Goal: Task Accomplishment & Management: Complete application form

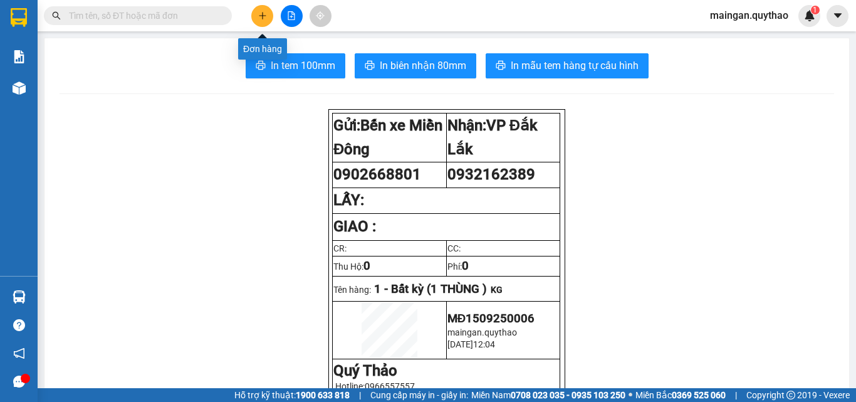
click at [258, 13] on icon "plus" at bounding box center [262, 15] width 9 height 9
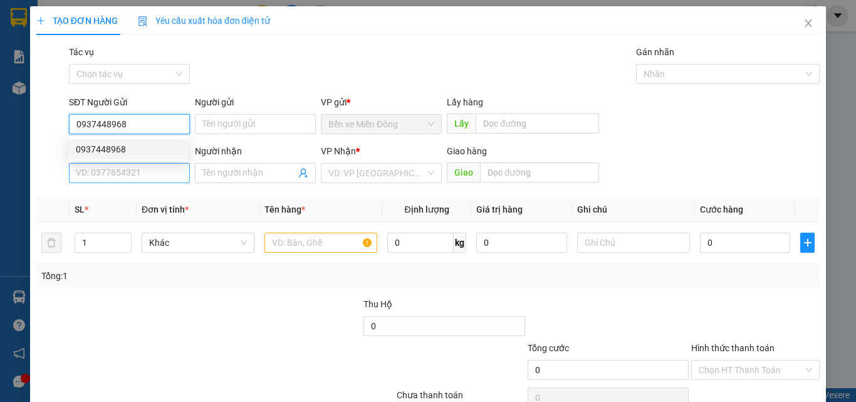
type input "0937448968"
click at [137, 167] on input "SĐT Người Nhận *" at bounding box center [129, 173] width 121 height 20
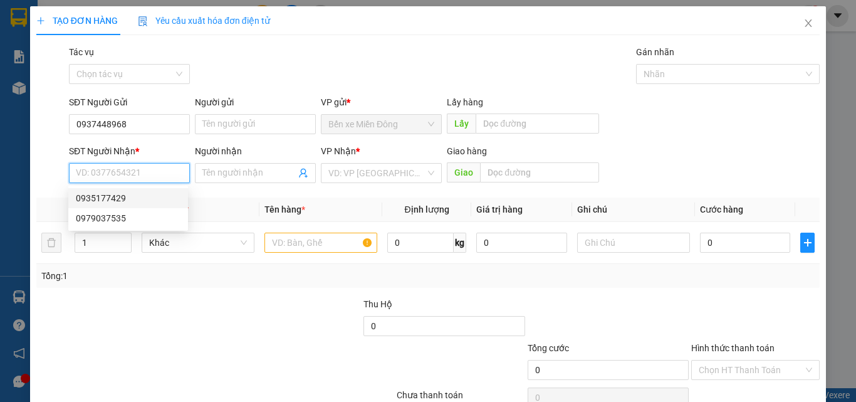
click at [123, 196] on div "0935177429" at bounding box center [128, 198] width 105 height 14
type input "0935177429"
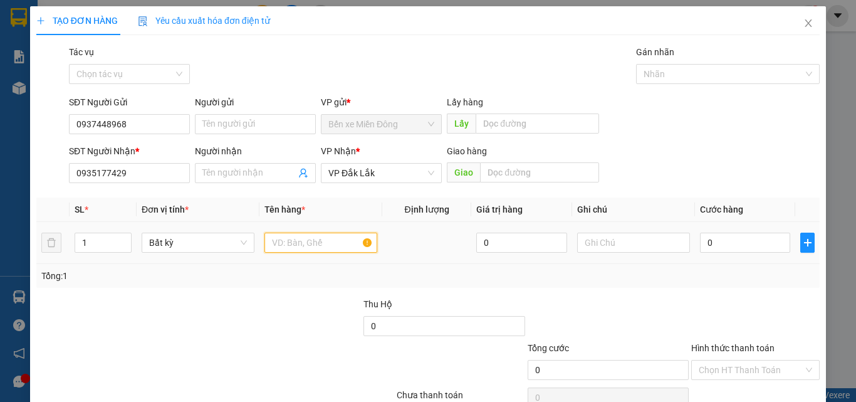
click at [307, 237] on input "text" at bounding box center [320, 242] width 113 height 20
type input "4 BAO CÀ PHÊ"
click at [723, 243] on input "0" at bounding box center [745, 242] width 90 height 20
type input "2"
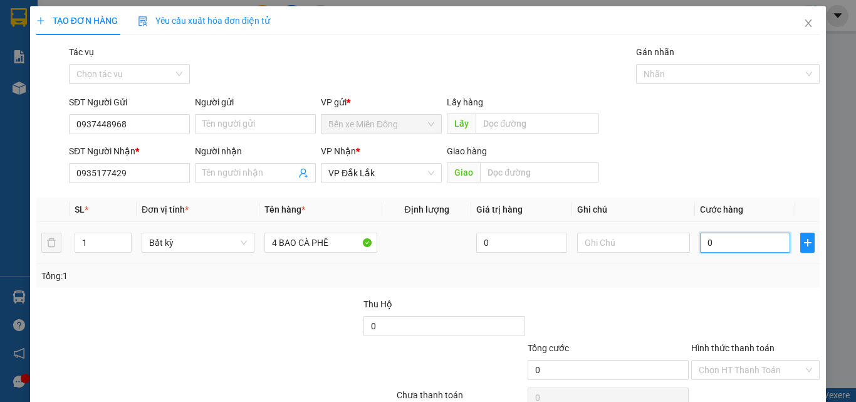
type input "2"
type input "28"
type input "280"
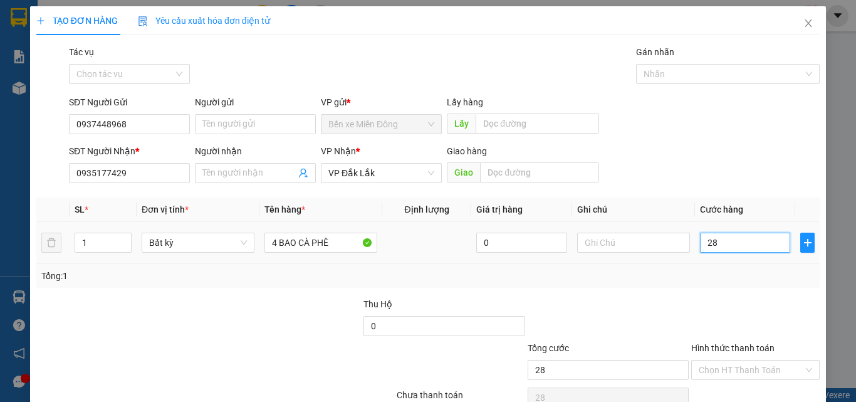
type input "280"
type input "280.000"
click at [775, 197] on th "Cước hàng" at bounding box center [745, 209] width 100 height 24
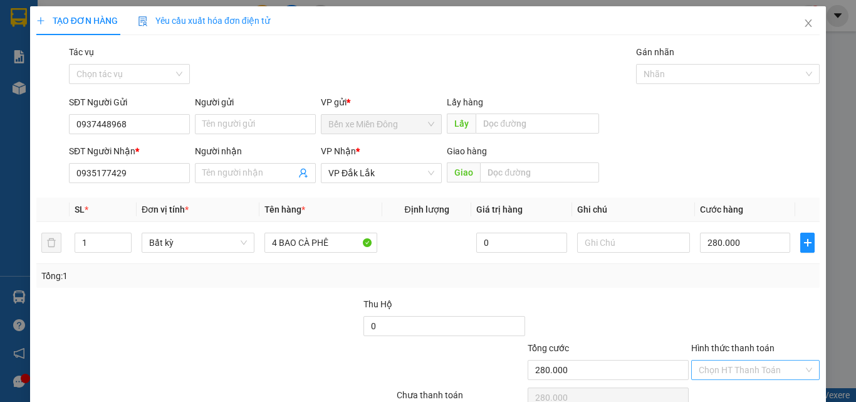
click at [731, 369] on input "Hình thức thanh toán" at bounding box center [751, 369] width 105 height 19
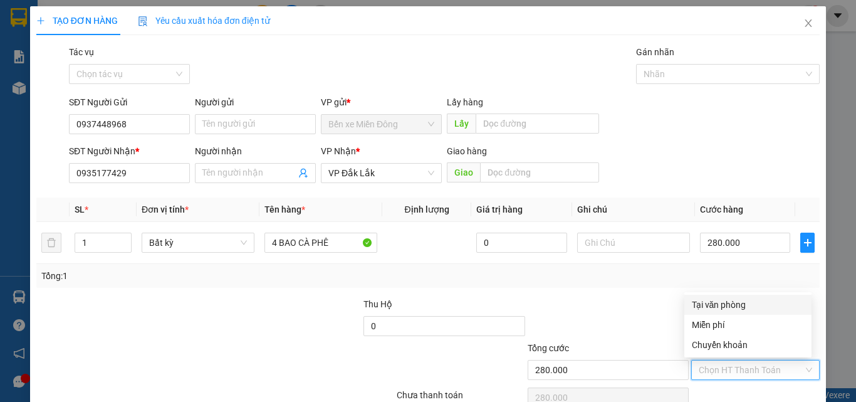
click at [741, 301] on div "Tại văn phòng" at bounding box center [748, 305] width 112 height 14
type input "0"
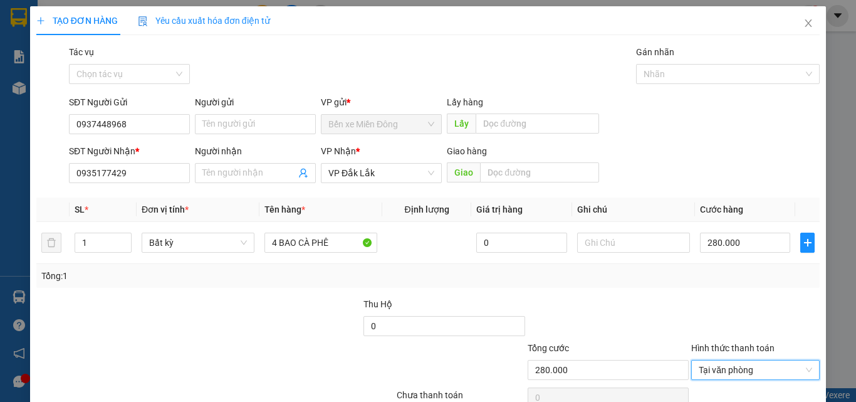
scroll to position [62, 0]
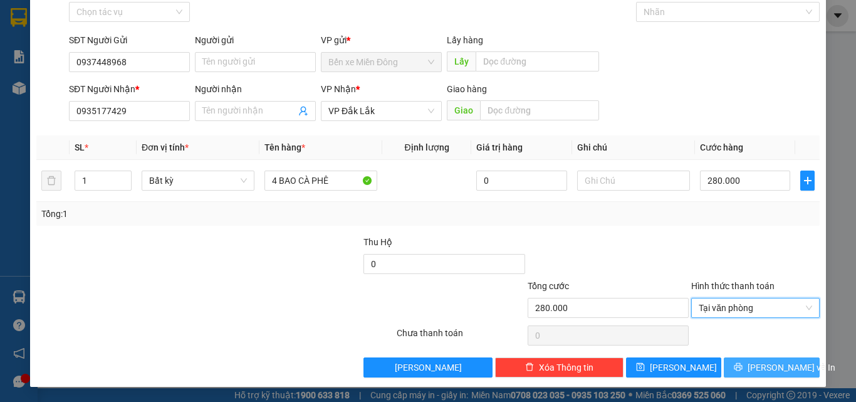
click at [755, 360] on span "[PERSON_NAME] và In" at bounding box center [792, 367] width 88 height 14
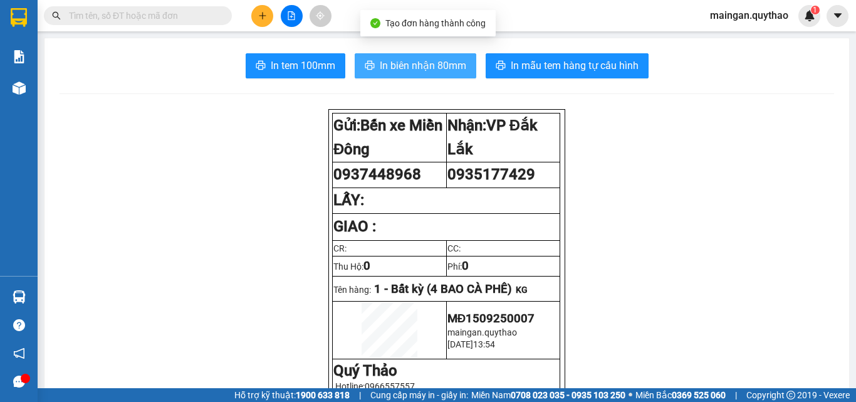
click at [454, 66] on span "In biên nhận 80mm" at bounding box center [423, 66] width 86 height 16
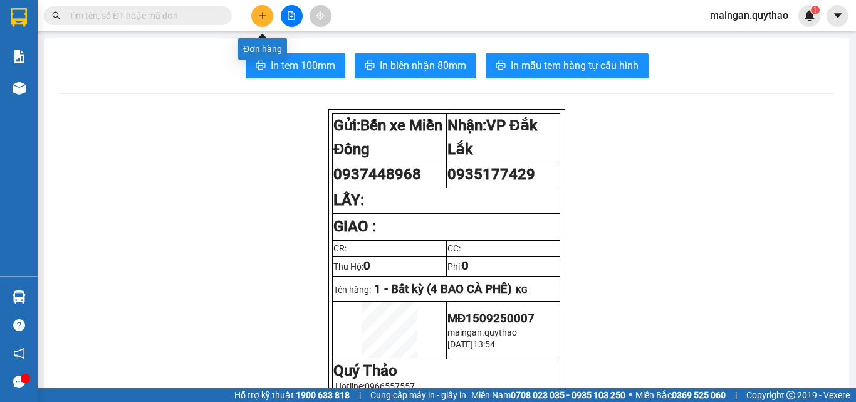
click at [263, 17] on icon "plus" at bounding box center [262, 15] width 1 height 7
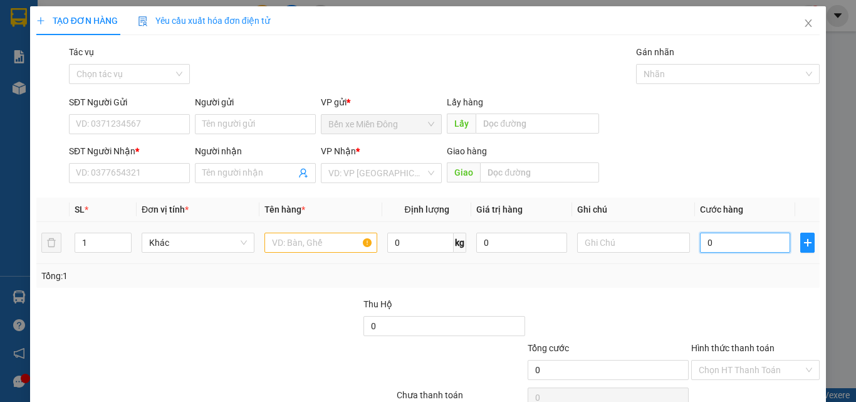
click at [719, 236] on input "0" at bounding box center [745, 242] width 90 height 20
type input "3"
type input "38"
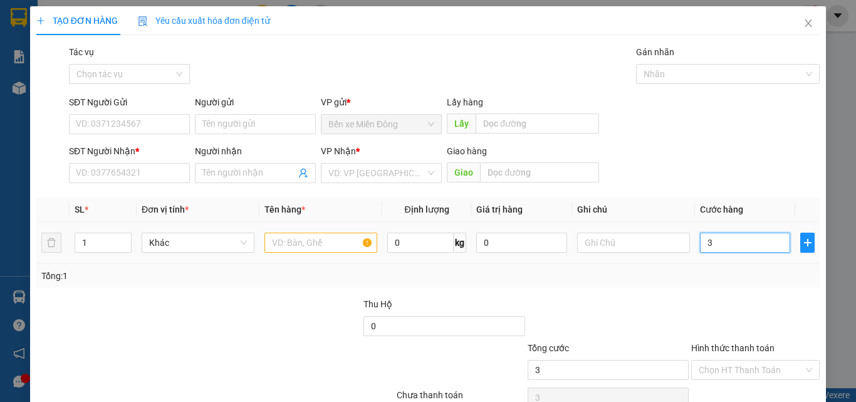
type input "38"
type input "380"
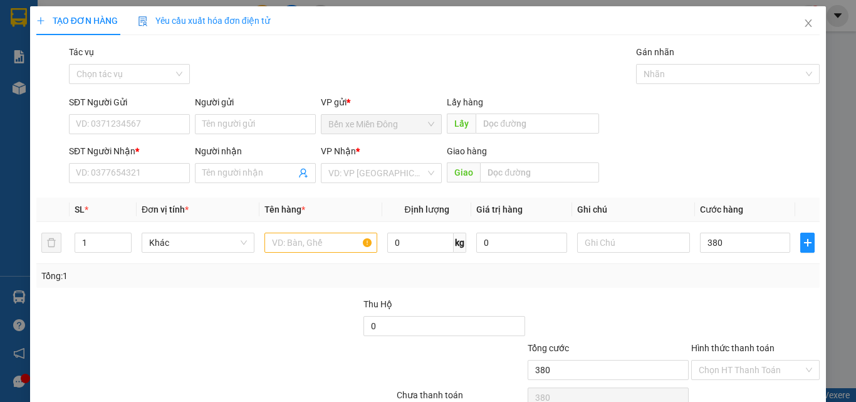
type input "380.000"
click at [744, 181] on div "SĐT Người Nhận * VD: 0377654321 Người nhận Tên người nhận VP Nhận * VD: VP Sài …" at bounding box center [444, 166] width 756 height 44
click at [185, 128] on input "SĐT Người Gửi" at bounding box center [129, 124] width 121 height 20
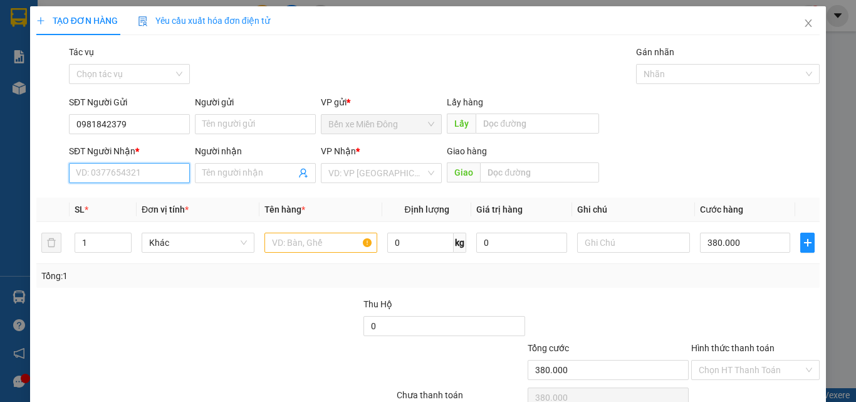
click at [181, 177] on input "SĐT Người Nhận *" at bounding box center [129, 173] width 121 height 20
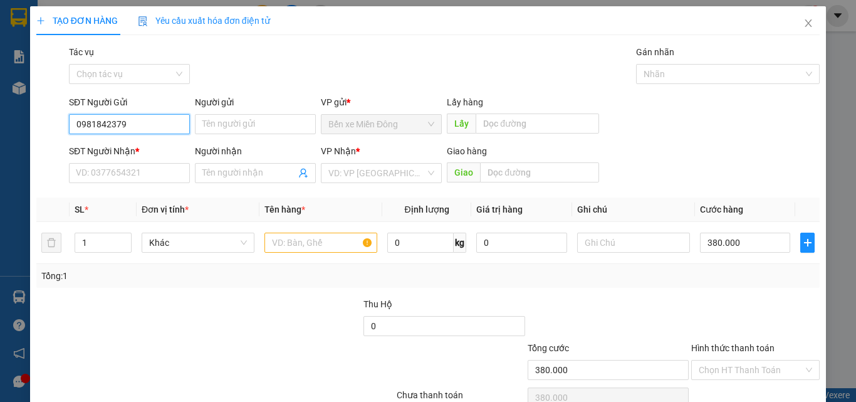
click at [177, 128] on input "0981842379" at bounding box center [129, 124] width 121 height 20
type input "0"
click at [184, 143] on div "0888600456" at bounding box center [128, 149] width 120 height 20
type input "0888600456"
type input "0981842379"
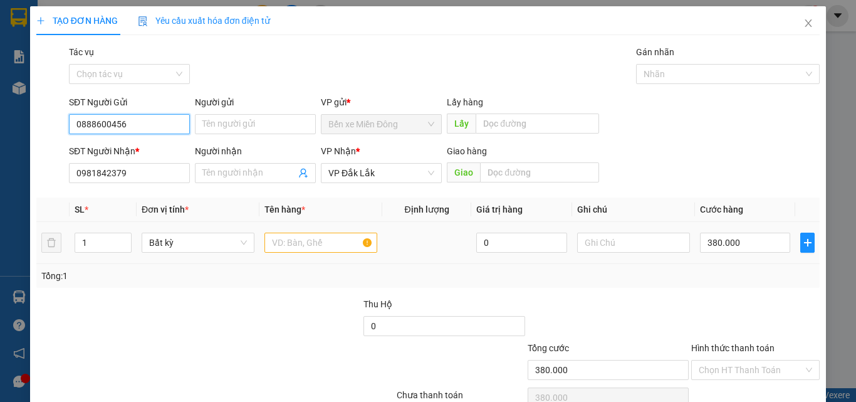
type input "0888600456"
click at [304, 242] on input "text" at bounding box center [320, 242] width 113 height 20
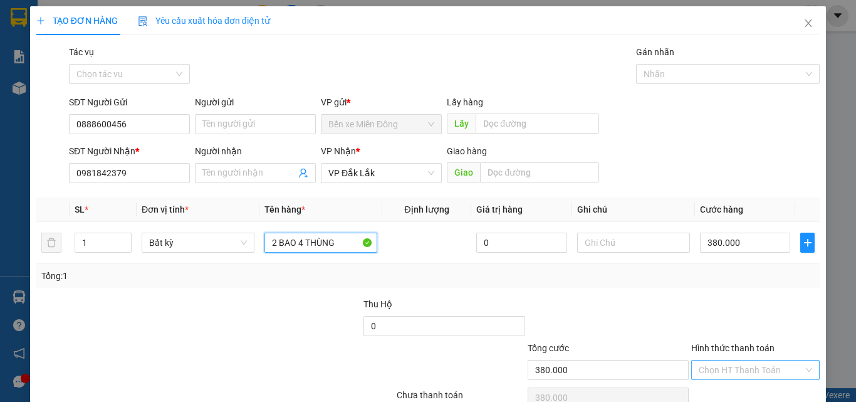
type input "2 BAO 4 THÙNG"
click at [728, 361] on input "Hình thức thanh toán" at bounding box center [751, 369] width 105 height 19
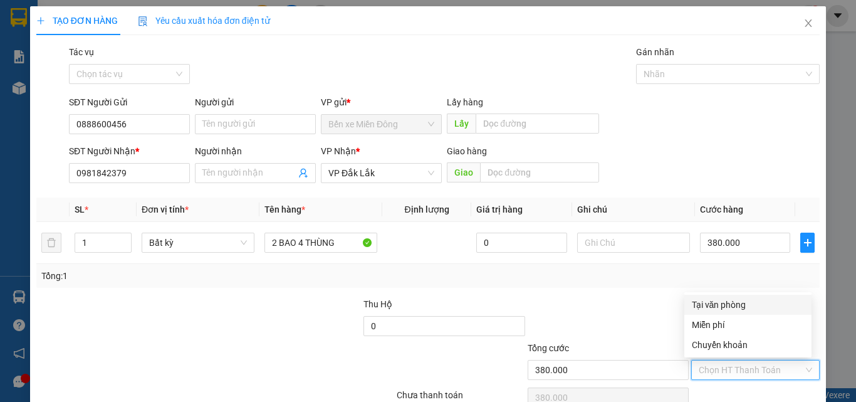
click at [708, 300] on div "Tại văn phòng" at bounding box center [748, 305] width 112 height 14
type input "0"
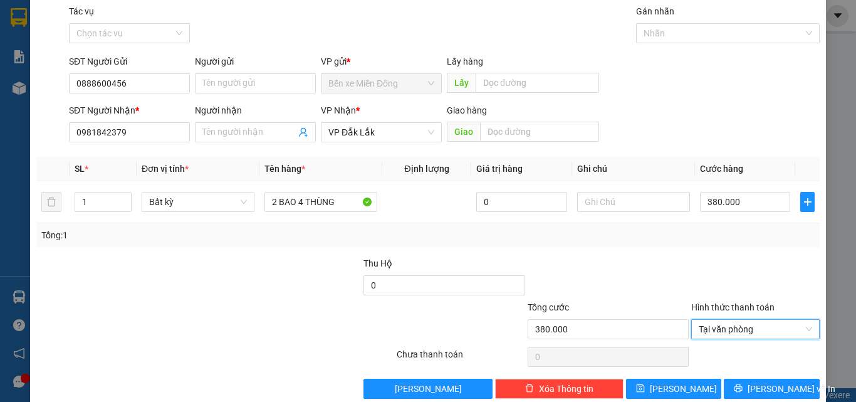
scroll to position [62, 0]
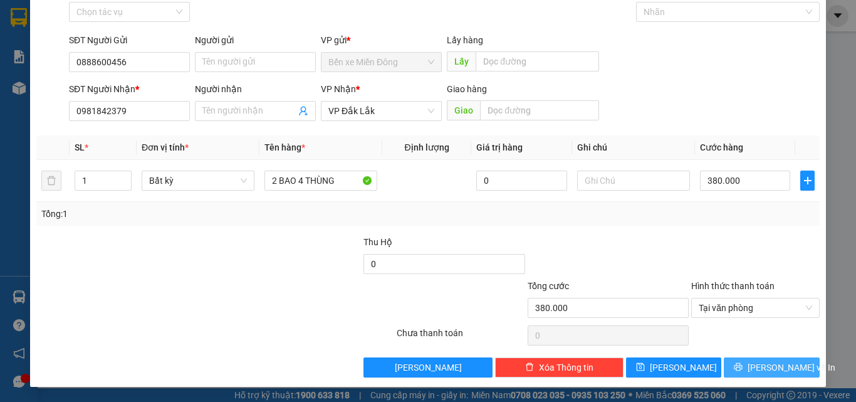
click at [753, 367] on span "[PERSON_NAME] và In" at bounding box center [792, 367] width 88 height 14
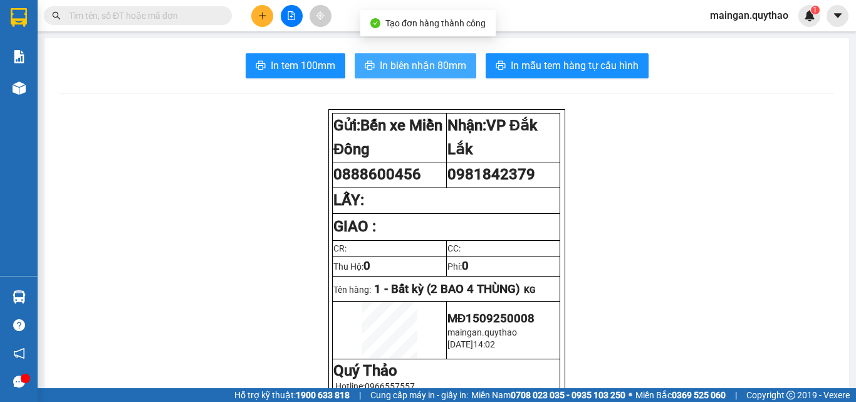
click at [451, 68] on span "In biên nhận 80mm" at bounding box center [423, 66] width 86 height 16
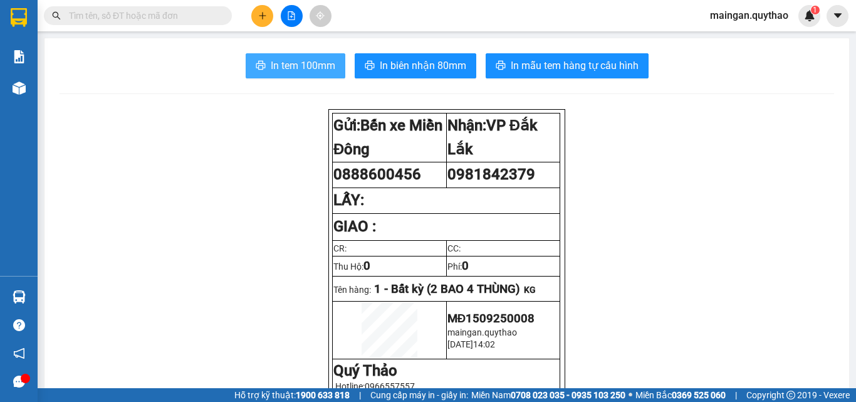
drag, startPoint x: 290, startPoint y: 64, endPoint x: 298, endPoint y: 65, distance: 7.6
click at [291, 63] on span "In tem 100mm" at bounding box center [303, 66] width 65 height 16
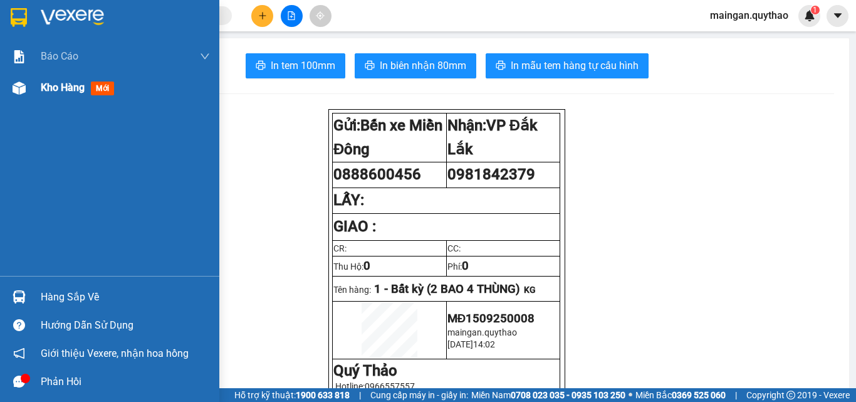
click at [21, 91] on img at bounding box center [19, 87] width 13 height 13
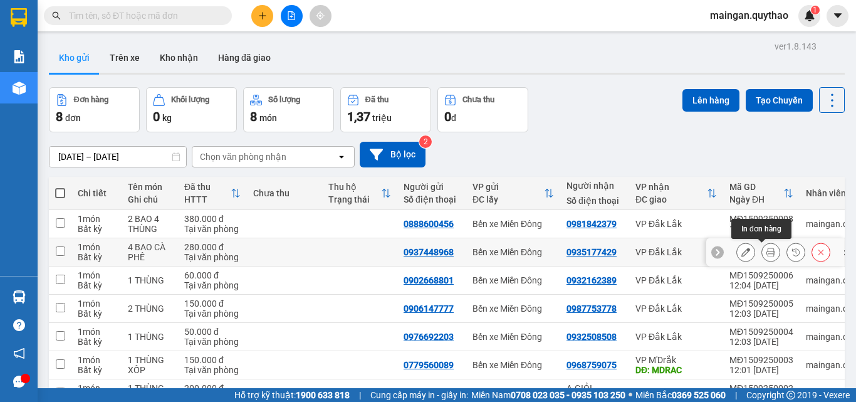
click at [766, 251] on icon at bounding box center [770, 252] width 9 height 9
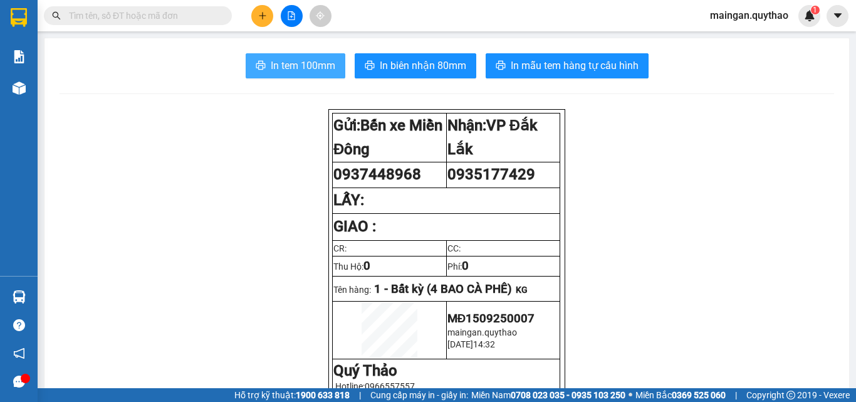
click at [271, 71] on span "In tem 100mm" at bounding box center [303, 66] width 65 height 16
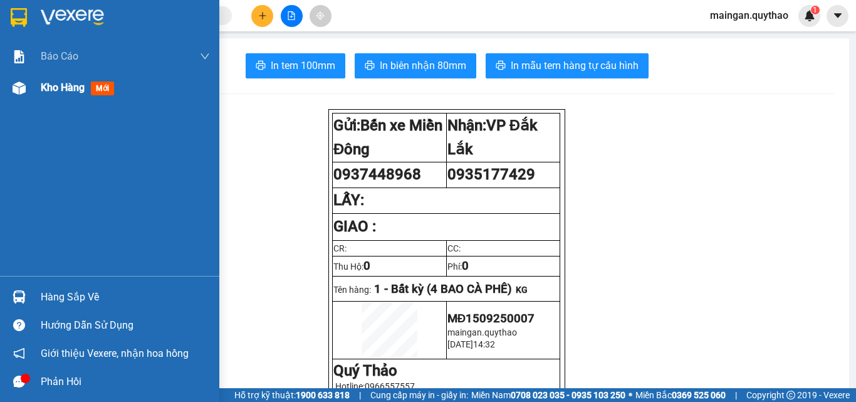
click at [93, 92] on span "mới" at bounding box center [102, 88] width 23 height 14
